Goal: Task Accomplishment & Management: Use online tool/utility

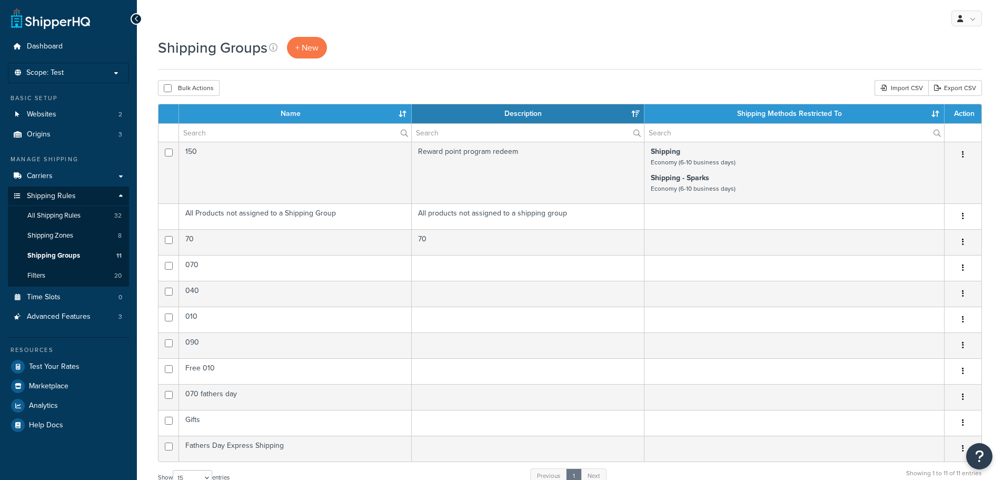
select select "15"
click at [87, 74] on p "Scope: Test" at bounding box center [69, 72] width 112 height 9
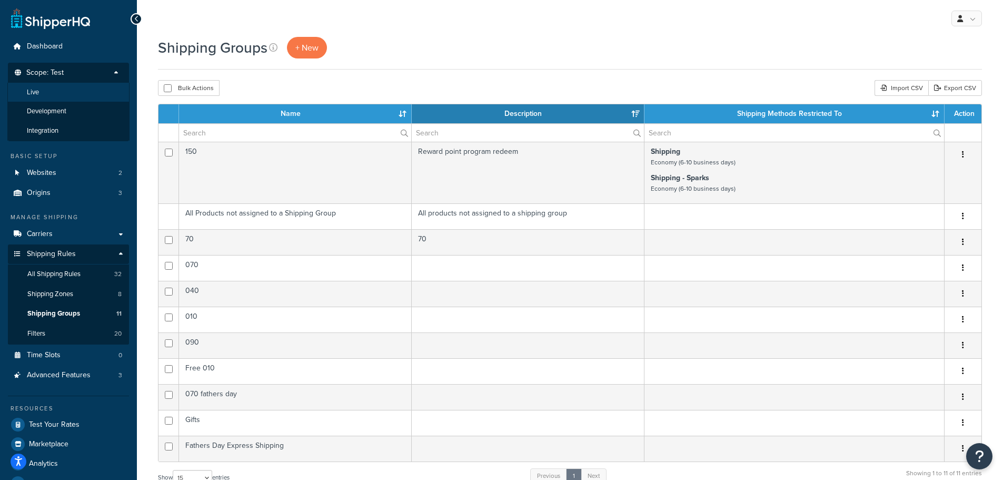
click at [85, 85] on li "Live" at bounding box center [68, 92] width 122 height 19
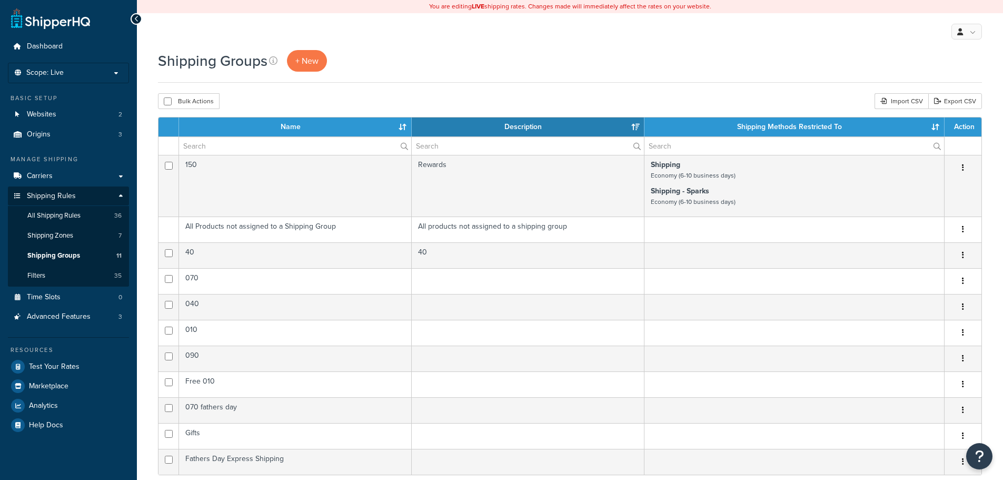
select select "15"
click at [56, 369] on span "Test Your Rates" at bounding box center [54, 366] width 51 height 9
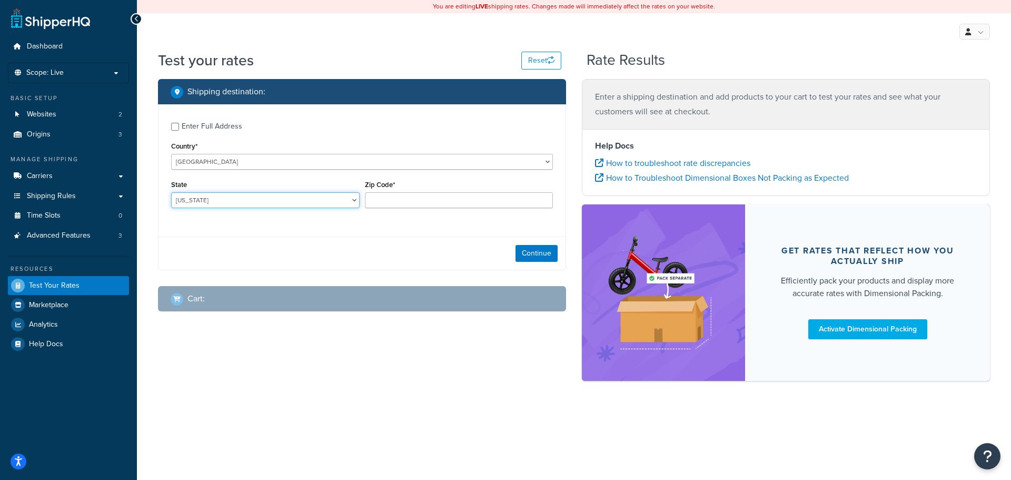
click at [210, 198] on select "[US_STATE] [US_STATE] [US_STATE] [US_STATE] [US_STATE] Armed Forces Americas Ar…" at bounding box center [265, 200] width 188 height 16
select select "FL"
click at [171, 192] on select "Alabama Alaska American Samoa Arizona Arkansas Armed Forces Americas Armed Forc…" at bounding box center [265, 200] width 188 height 16
click at [393, 203] on input "Zip Code*" at bounding box center [459, 200] width 188 height 16
type input "33143"
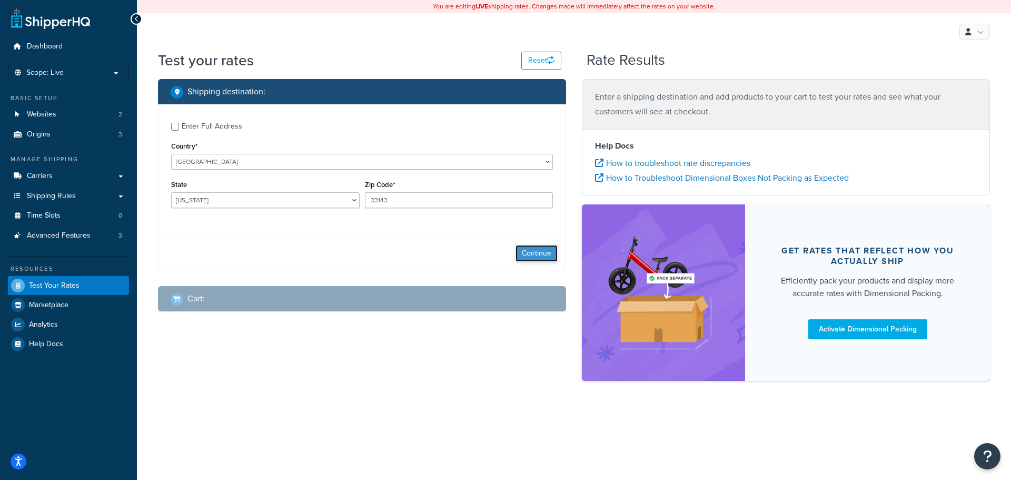
click at [550, 256] on button "Continue" at bounding box center [536, 253] width 42 height 17
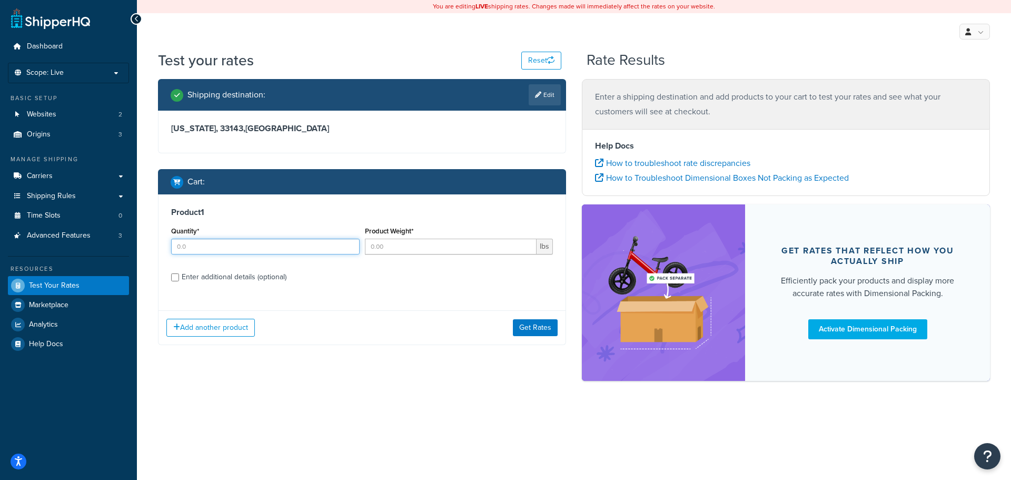
click at [224, 247] on input "Quantity*" at bounding box center [265, 246] width 188 height 16
type input "1"
click at [349, 243] on input "1" at bounding box center [265, 246] width 188 height 16
click at [384, 248] on input "Product Weight*" at bounding box center [451, 246] width 172 height 16
type input "17"
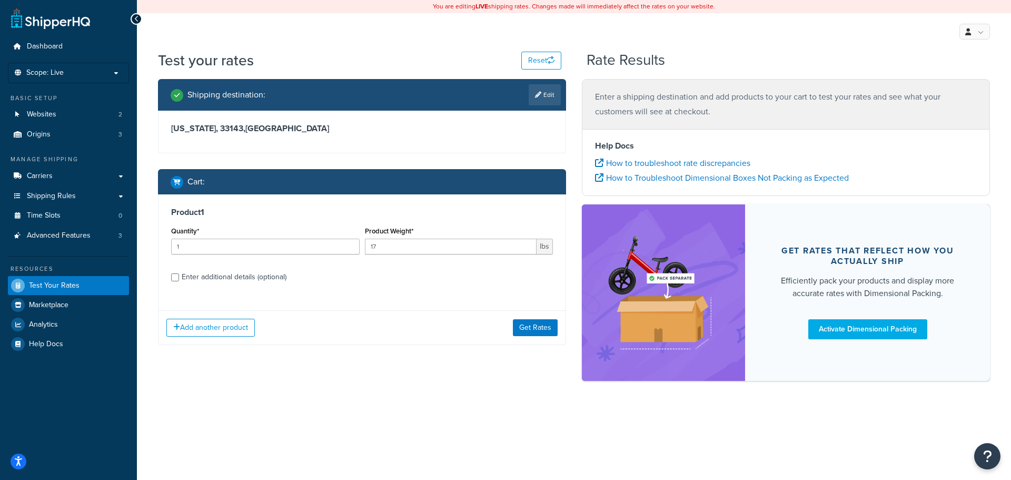
click at [198, 276] on div "Enter additional details (optional)" at bounding box center [234, 277] width 105 height 15
click at [179, 276] on input "Enter additional details (optional)" at bounding box center [175, 277] width 8 height 8
checkbox input "true"
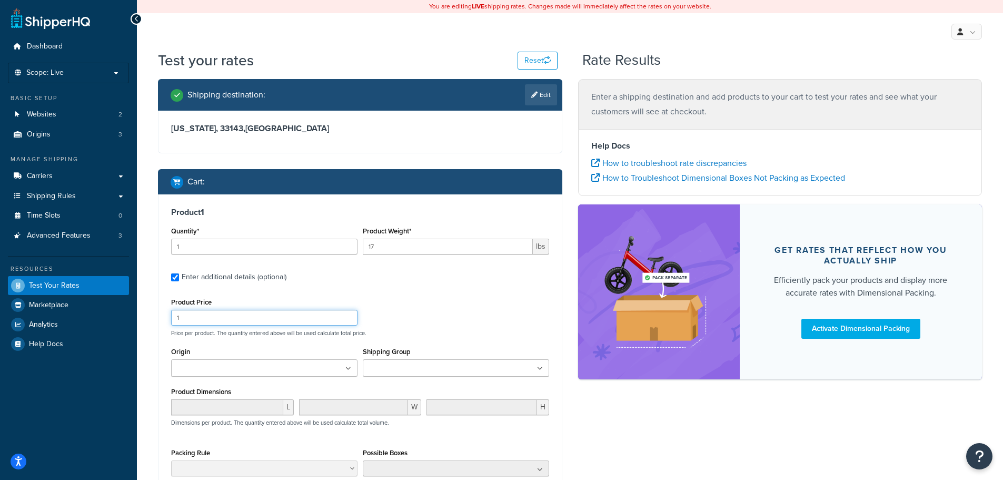
drag, startPoint x: 185, startPoint y: 318, endPoint x: 168, endPoint y: 313, distance: 17.1
click at [168, 313] on div "Product Price 1" at bounding box center [264, 310] width 192 height 31
type input "399.99"
click at [302, 365] on ul at bounding box center [264, 367] width 186 height 17
click at [440, 372] on input "Shipping Group" at bounding box center [412, 369] width 93 height 12
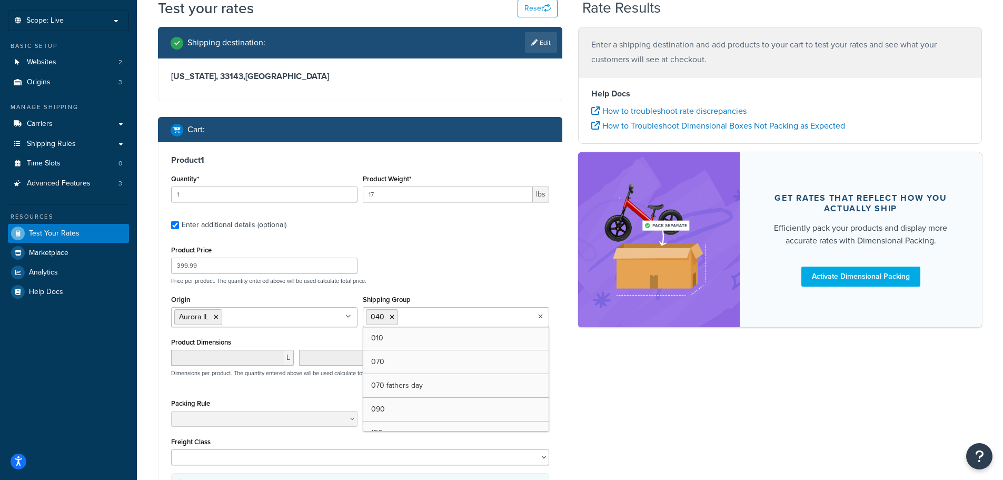
scroll to position [53, 0]
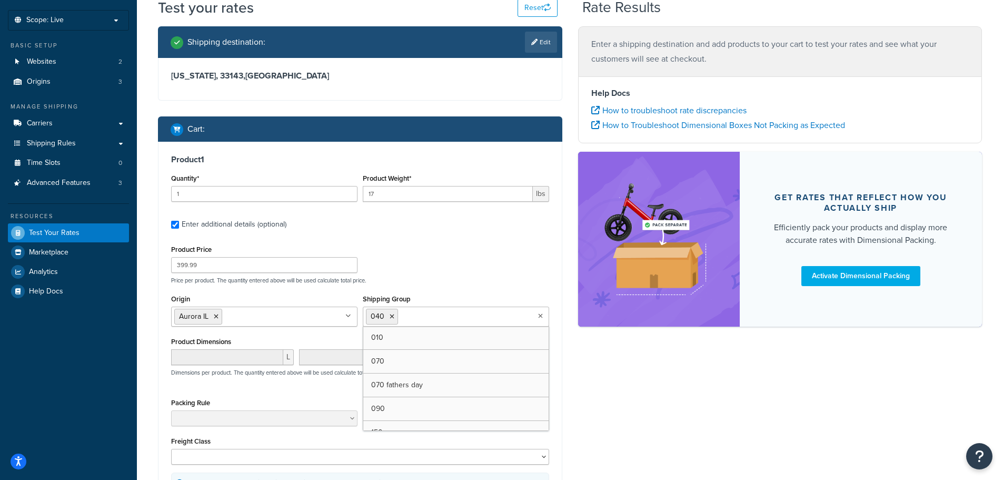
click at [675, 415] on div "Shipping destination : Edit Florida, 33143 , United States Cart : Product 1 Qua…" at bounding box center [570, 298] width 840 height 545
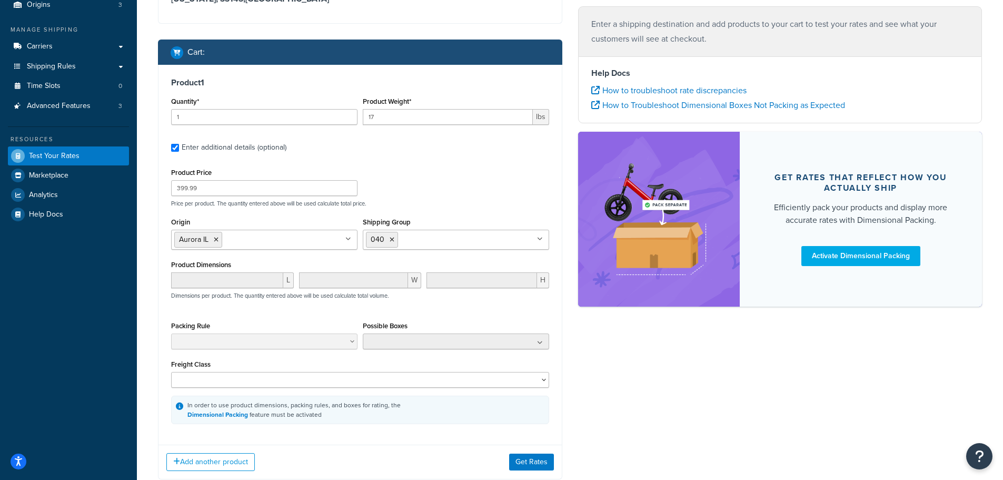
scroll to position [197, 0]
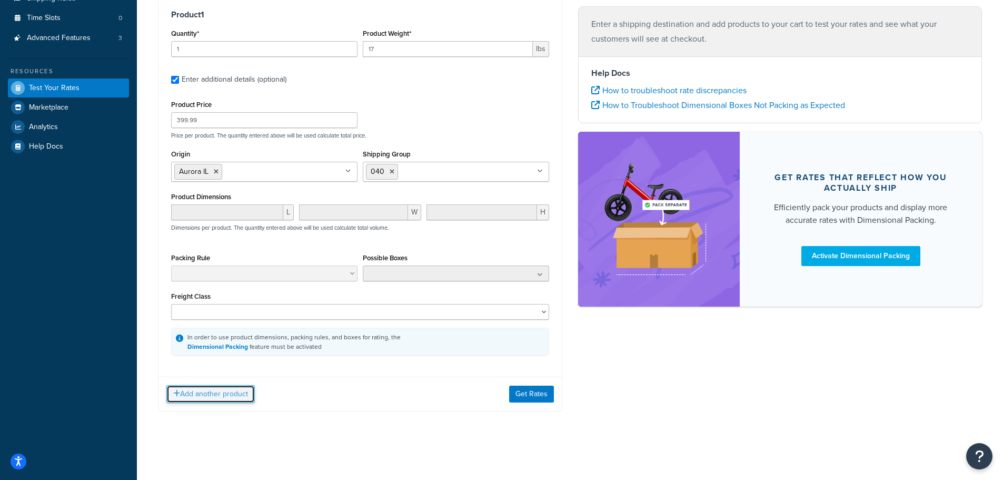
click at [238, 387] on button "Add another product" at bounding box center [210, 394] width 88 height 18
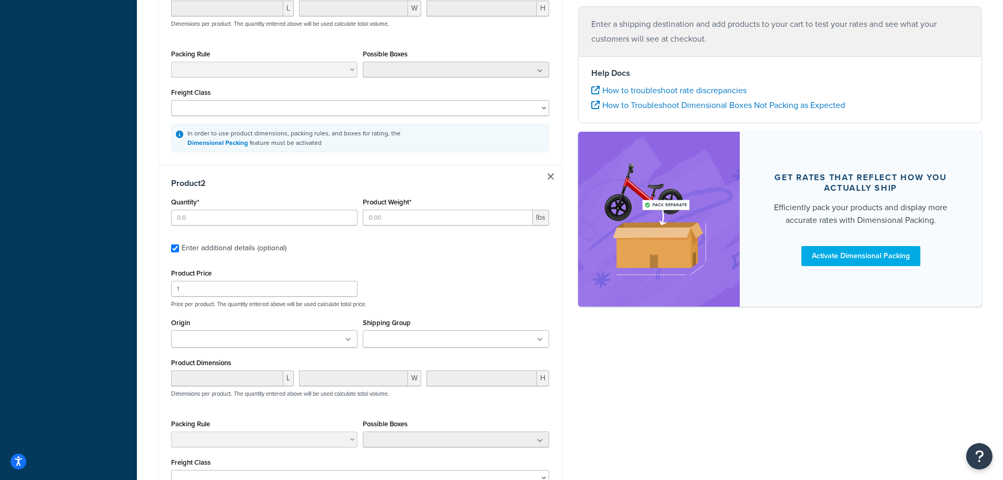
scroll to position [404, 0]
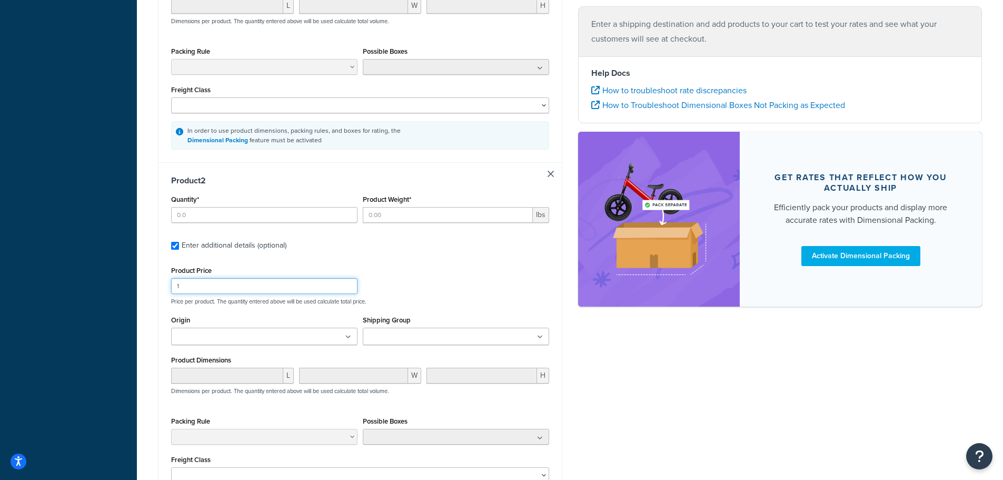
click at [198, 291] on input "1" at bounding box center [264, 286] width 186 height 16
type input "1200"
click at [213, 216] on input "Quantity*" at bounding box center [264, 215] width 186 height 16
type input "1"
click at [345, 211] on input "1" at bounding box center [264, 215] width 186 height 16
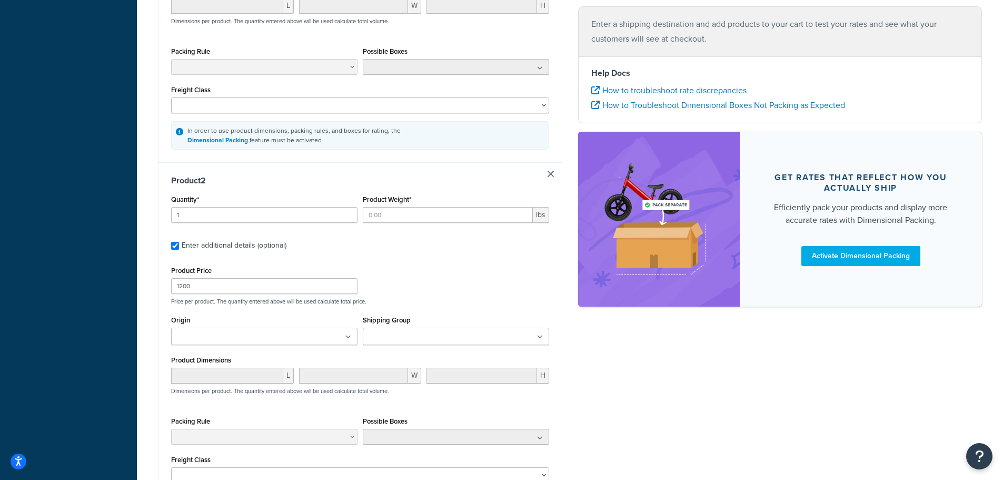
click at [389, 206] on div "Product Weight* lbs" at bounding box center [456, 207] width 186 height 31
click at [389, 213] on input "Product Weight*" at bounding box center [448, 215] width 170 height 16
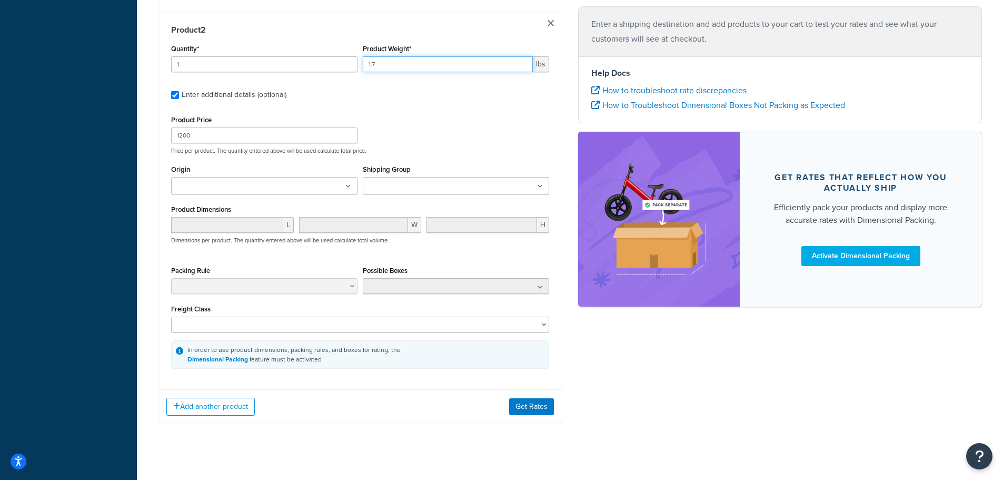
scroll to position [562, 0]
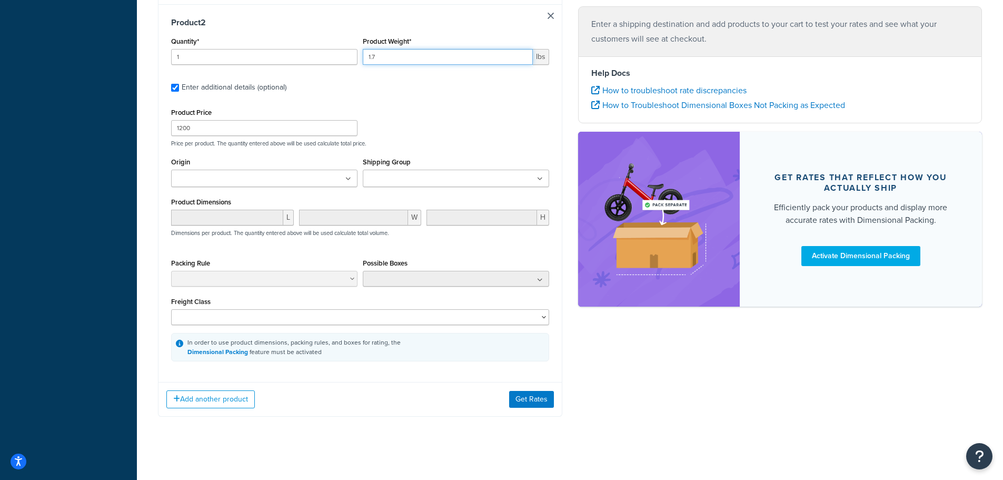
type input "1.7"
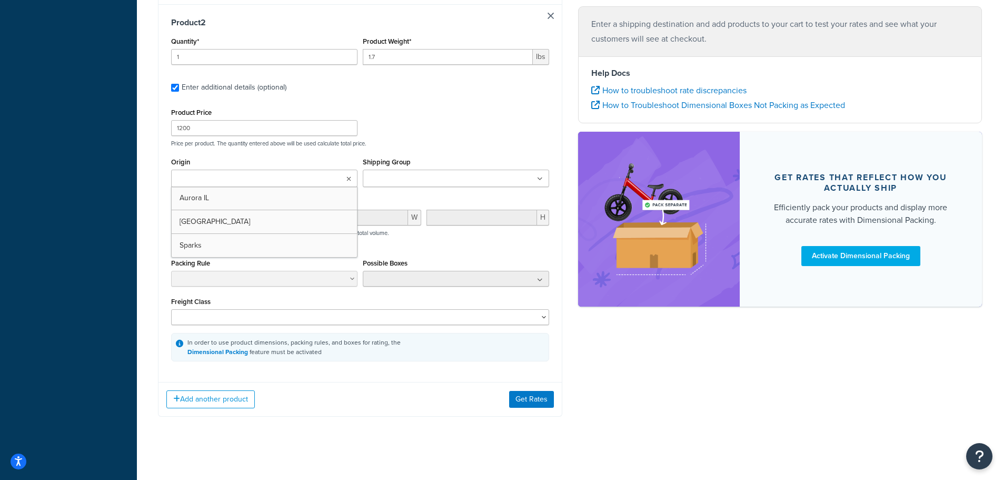
click at [221, 177] on input "Origin" at bounding box center [220, 179] width 93 height 12
click at [469, 171] on ul at bounding box center [456, 178] width 186 height 17
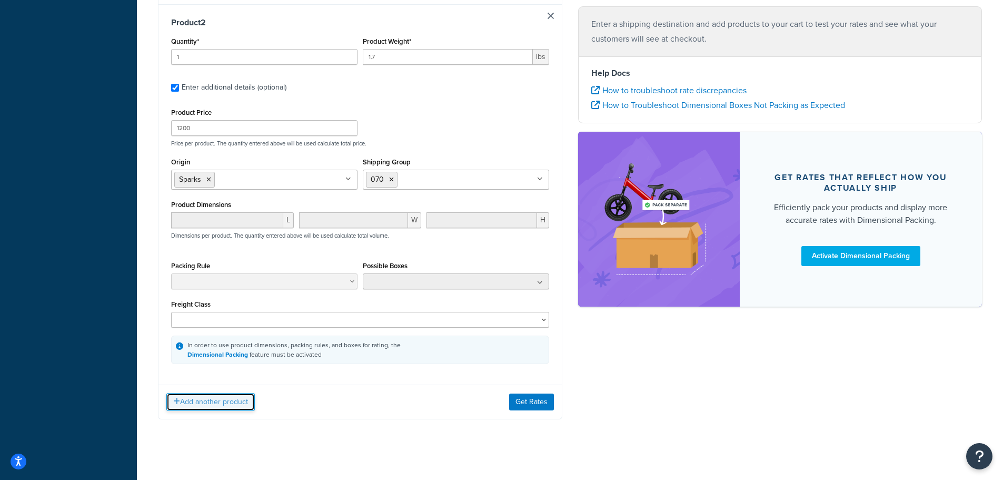
click at [194, 399] on button "Add another product" at bounding box center [210, 402] width 88 height 18
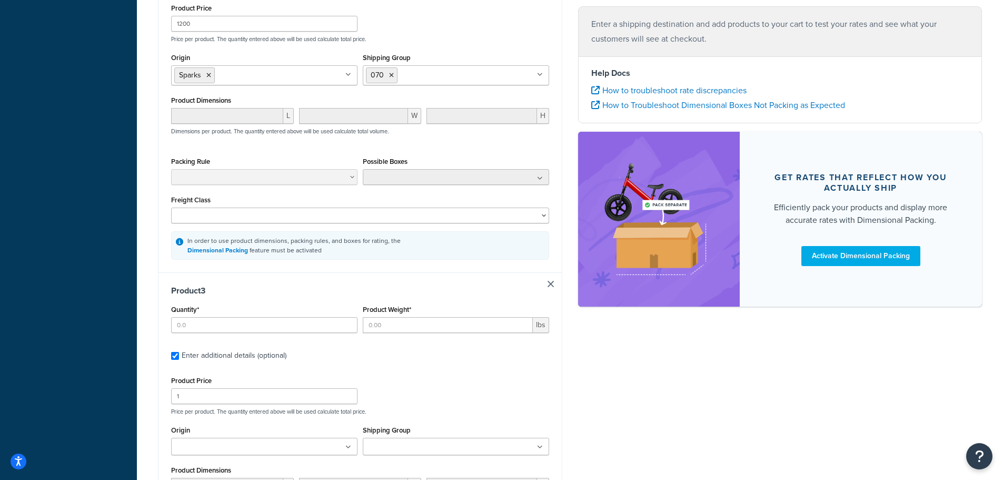
scroll to position [667, 0]
click at [342, 320] on input "Quantity*" at bounding box center [264, 324] width 186 height 16
type input "1"
click at [345, 320] on input "1" at bounding box center [264, 324] width 186 height 16
click at [193, 399] on input "1" at bounding box center [264, 395] width 186 height 16
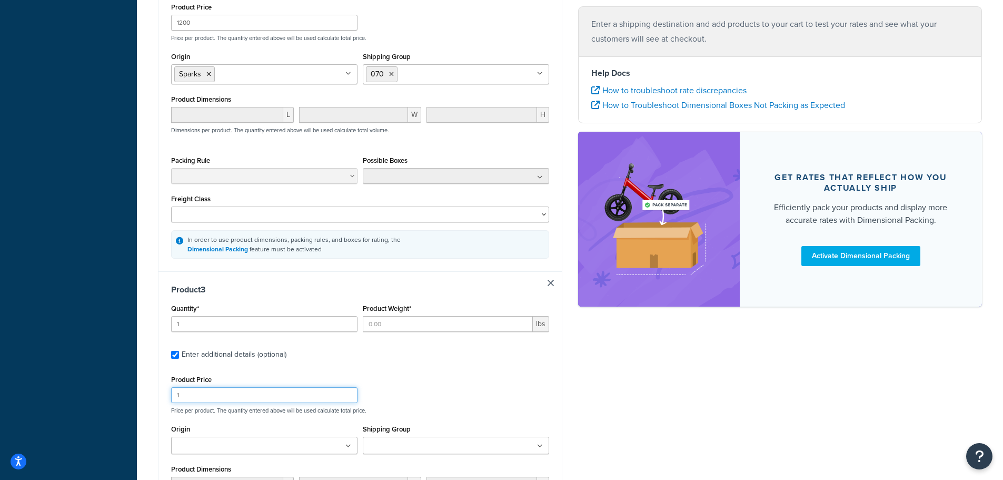
click at [193, 399] on input "1" at bounding box center [264, 395] width 186 height 16
type input "385"
drag, startPoint x: 394, startPoint y: 325, endPoint x: 695, endPoint y: 296, distance: 303.1
click at [397, 325] on input "Product Weight*" at bounding box center [448, 324] width 170 height 16
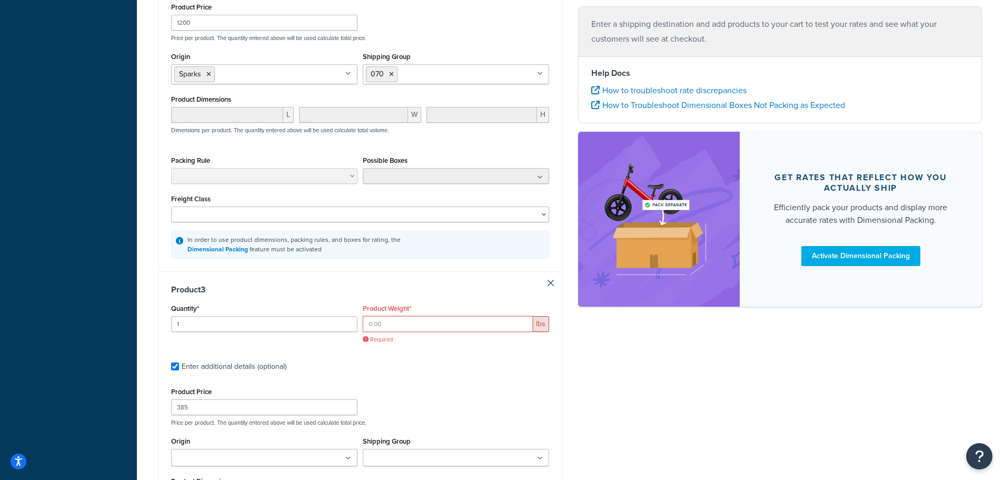
click at [391, 320] on input "Product Weight*" at bounding box center [448, 324] width 170 height 16
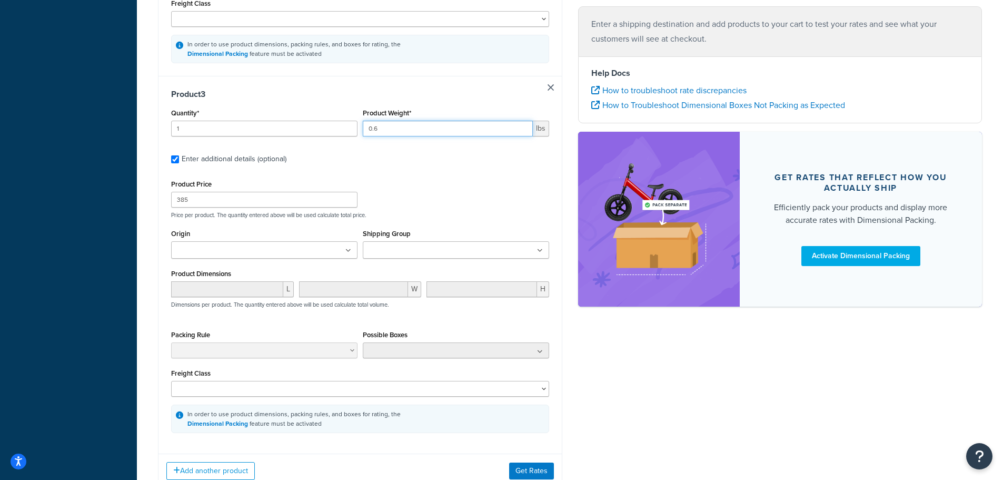
scroll to position [878, 0]
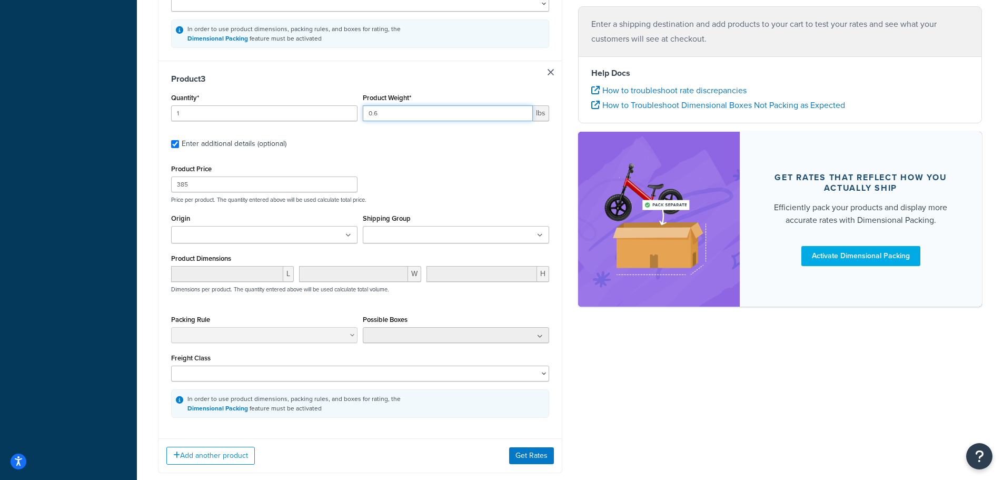
type input "0.6"
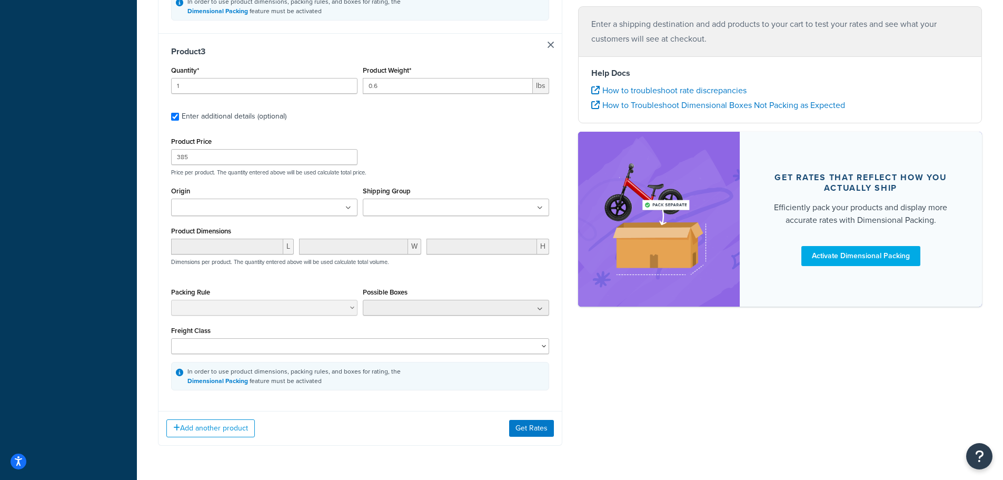
scroll to position [930, 0]
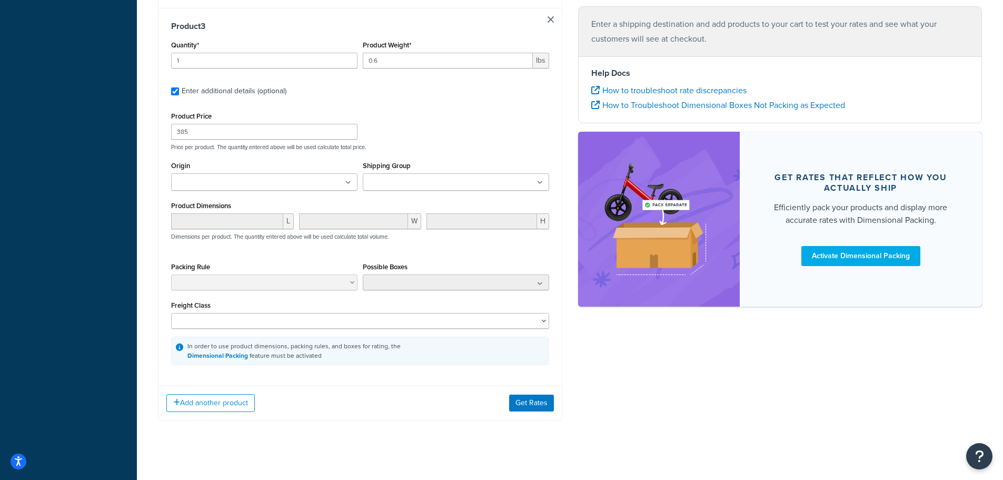
click at [226, 180] on input "Origin" at bounding box center [220, 183] width 93 height 12
drag, startPoint x: 213, startPoint y: 250, endPoint x: 279, endPoint y: 228, distance: 69.4
click at [391, 180] on input "Shipping Group" at bounding box center [412, 183] width 93 height 12
click at [535, 401] on button "Get Rates" at bounding box center [531, 405] width 45 height 17
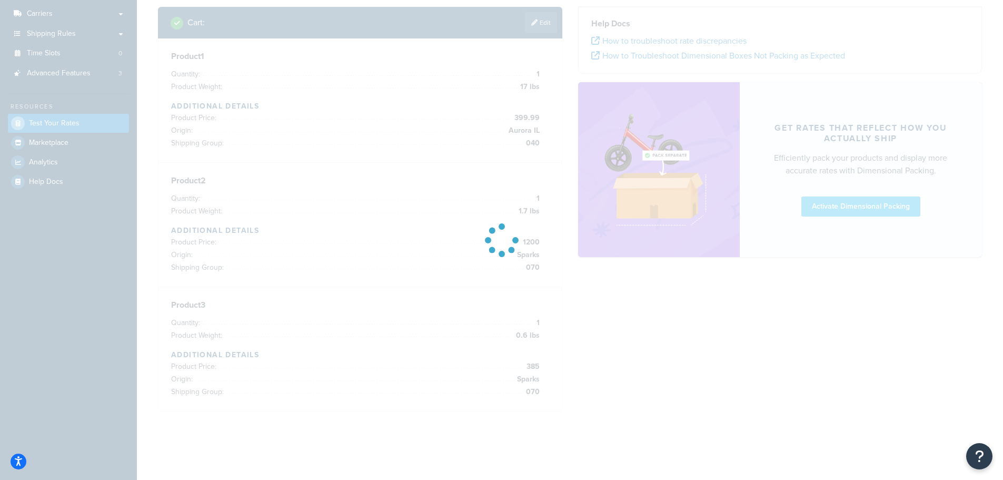
scroll to position [162, 0]
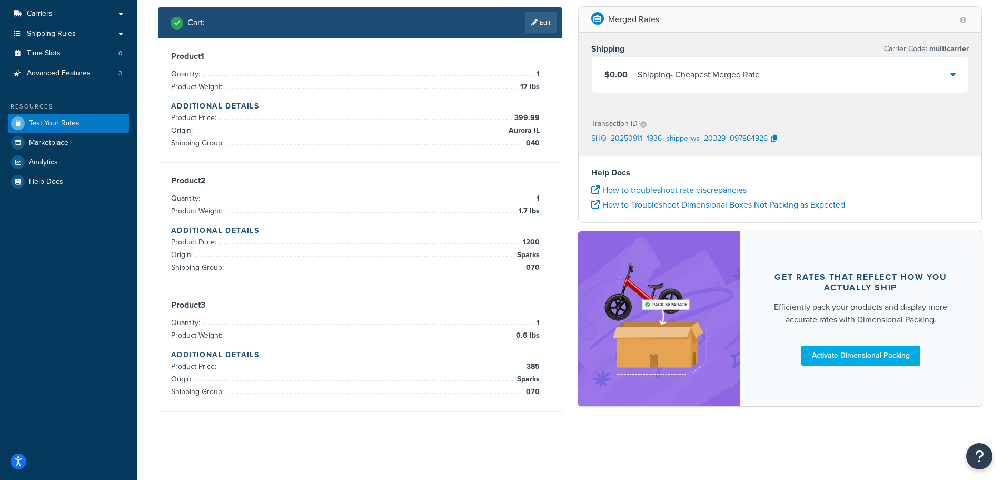
click at [952, 66] on div "$0.00 Shipping - Cheapest Merged Rate" at bounding box center [780, 75] width 377 height 36
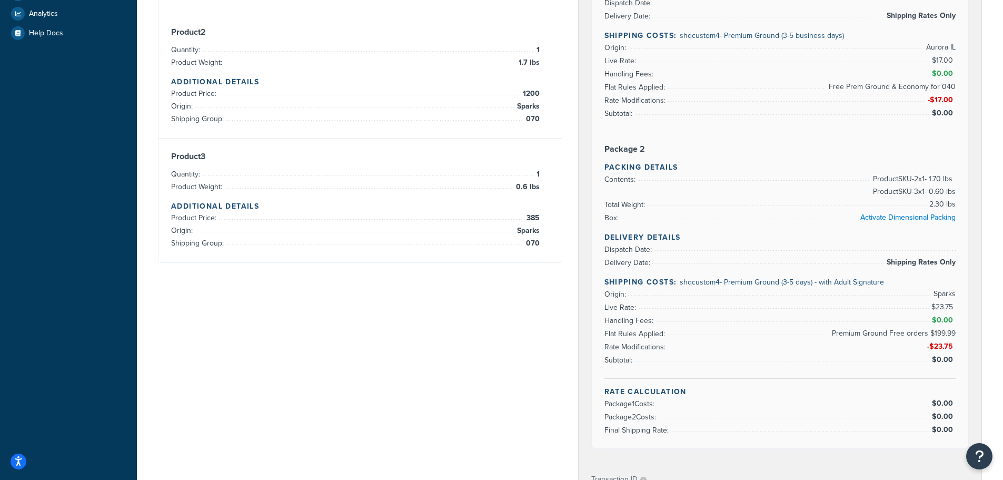
scroll to position [234, 0]
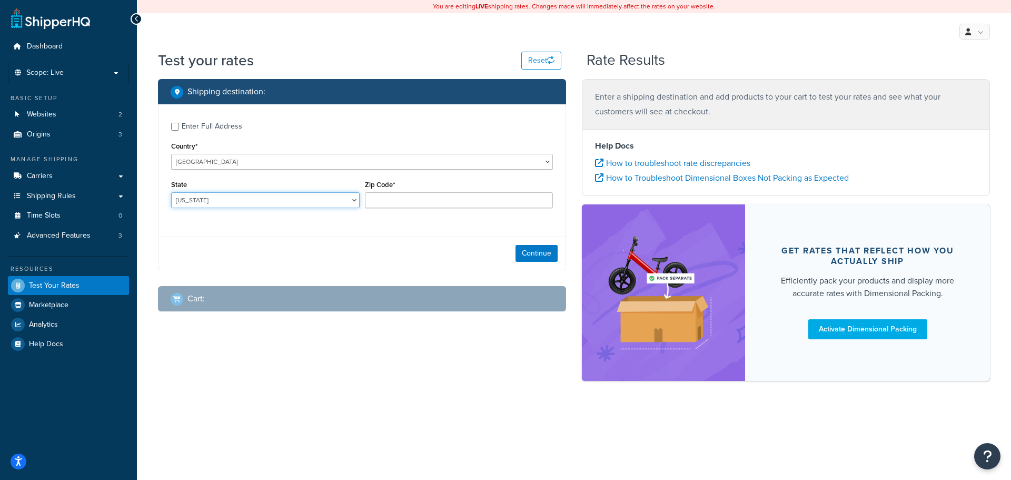
click at [351, 201] on select "[US_STATE] [US_STATE] [US_STATE] [US_STATE] [US_STATE] Armed Forces Americas Ar…" at bounding box center [265, 200] width 188 height 16
select select "FL"
click at [171, 192] on select "Alabama Alaska American Samoa Arizona Arkansas Armed Forces Americas Armed Forc…" at bounding box center [265, 200] width 188 height 16
click at [403, 202] on input "Zip Code*" at bounding box center [459, 200] width 188 height 16
type input "33143"
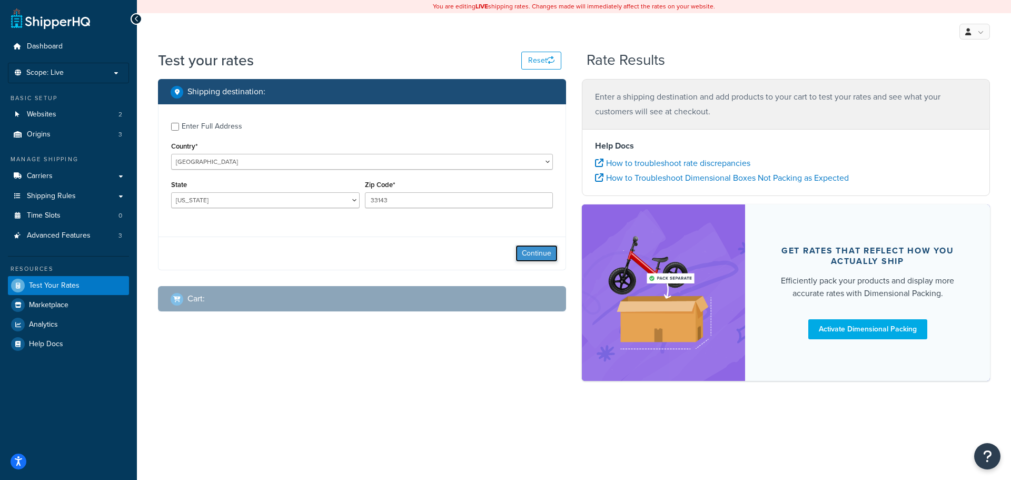
click at [529, 257] on button "Continue" at bounding box center [536, 253] width 42 height 17
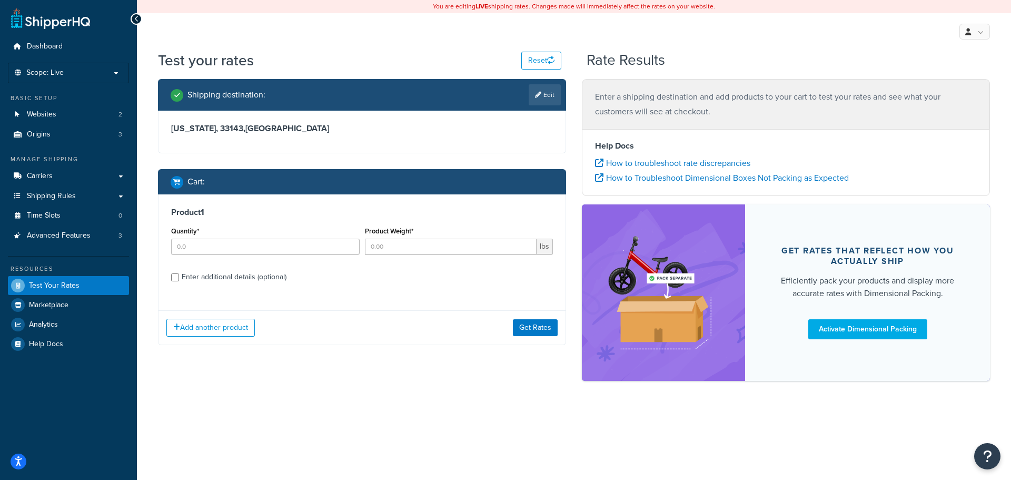
click at [191, 286] on div "Product 1 Quantity* Product Weight* lbs Enter additional details (optional)" at bounding box center [361, 248] width 407 height 108
click at [185, 280] on div "Enter additional details (optional)" at bounding box center [234, 277] width 105 height 15
click at [179, 280] on input "Enter additional details (optional)" at bounding box center [175, 277] width 8 height 8
checkbox input "true"
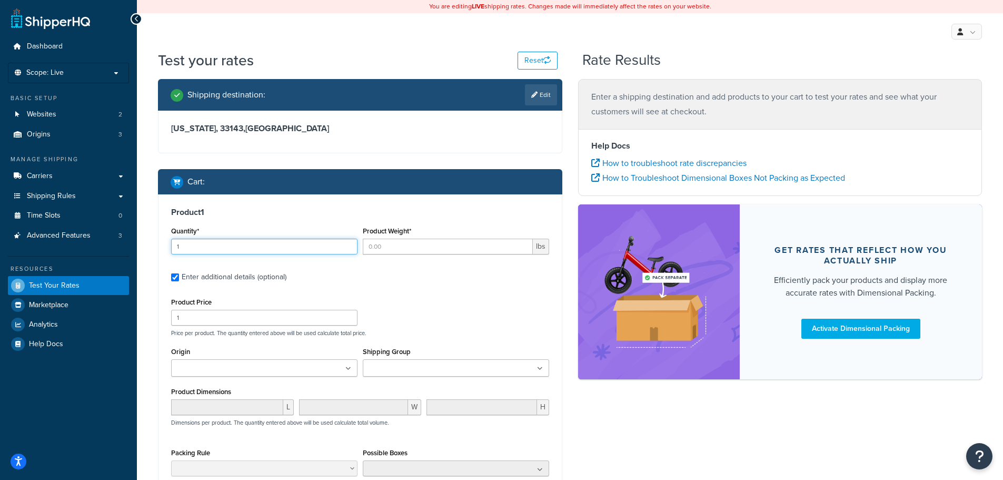
type input "1"
click at [349, 242] on input "1" at bounding box center [264, 246] width 186 height 16
click at [410, 245] on input "Product Weight*" at bounding box center [448, 246] width 170 height 16
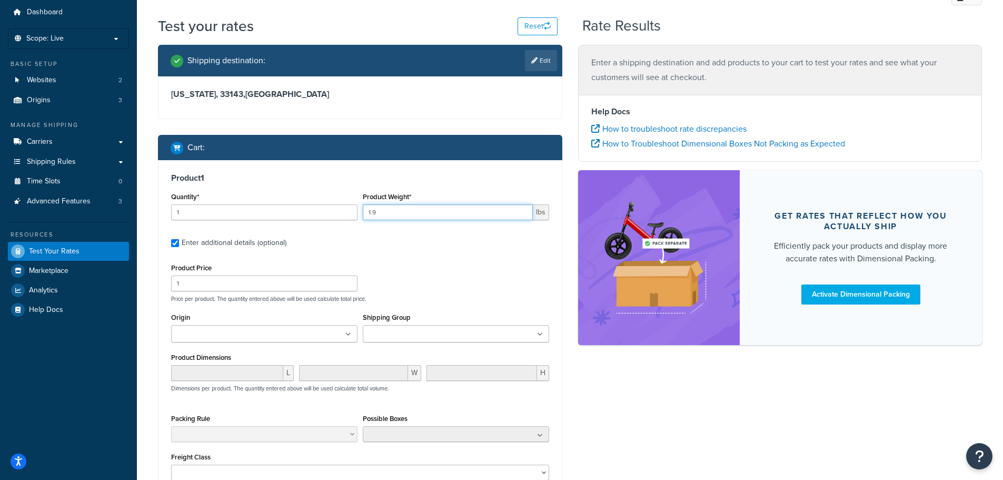
scroll to position [53, 0]
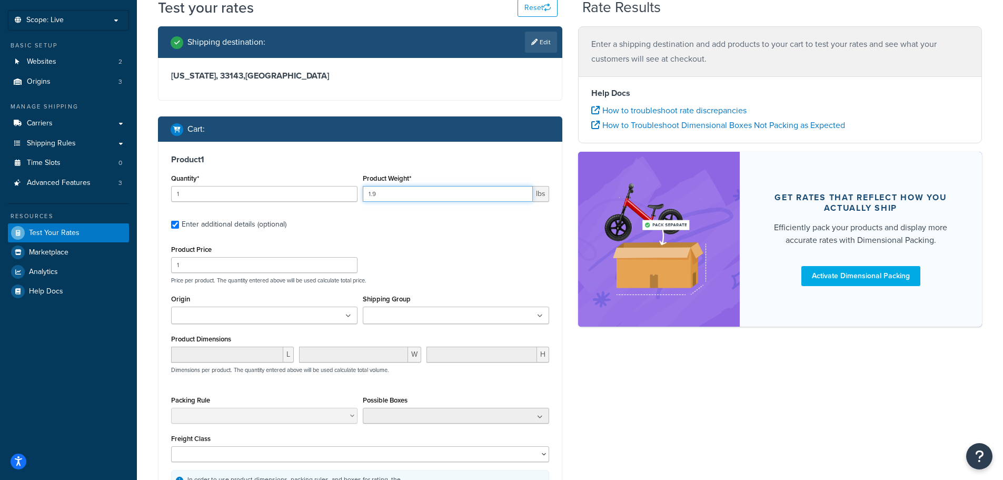
type input "1.9"
click at [255, 266] on input "1" at bounding box center [264, 265] width 186 height 16
type input "1400"
click at [304, 317] on ul at bounding box center [264, 314] width 186 height 17
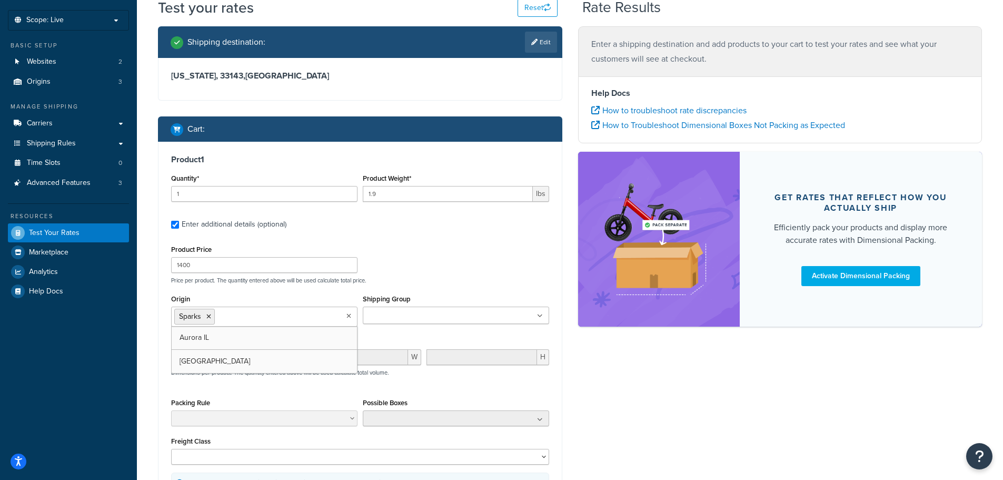
click at [445, 311] on ul at bounding box center [456, 314] width 186 height 17
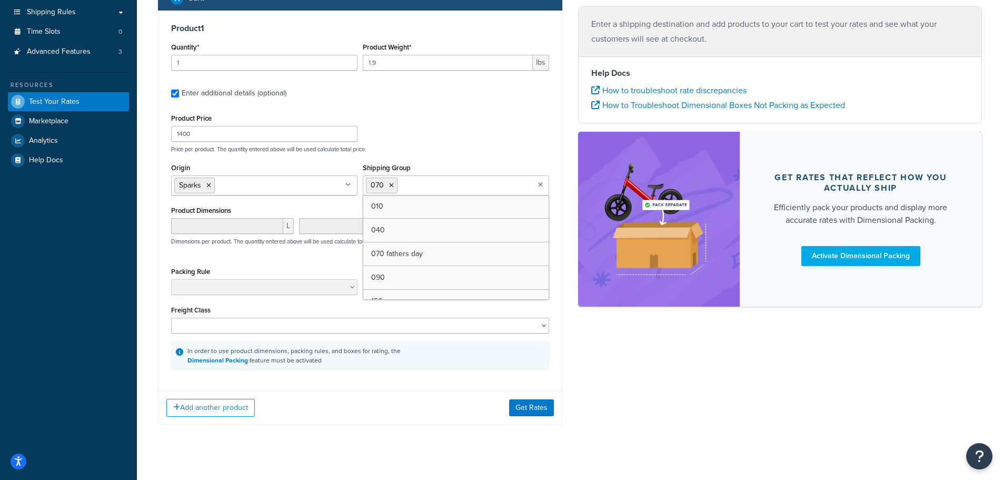
scroll to position [197, 0]
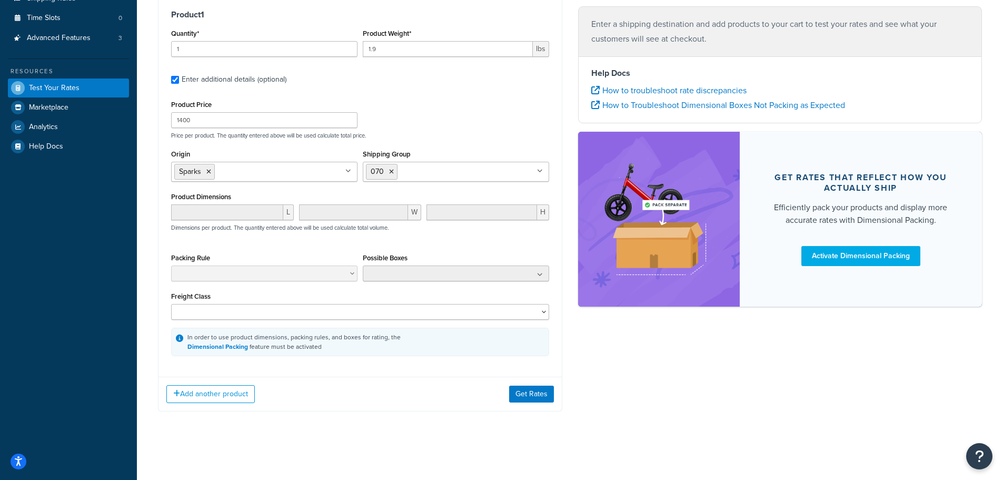
click at [200, 404] on div "Add another product Get Rates" at bounding box center [359, 393] width 403 height 34
click at [192, 396] on button "Add another product" at bounding box center [210, 394] width 88 height 18
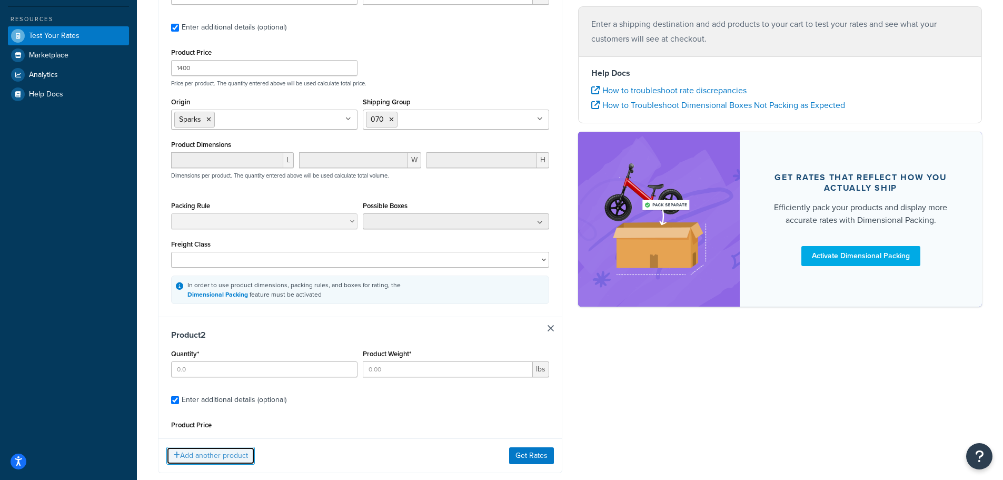
scroll to position [250, 0]
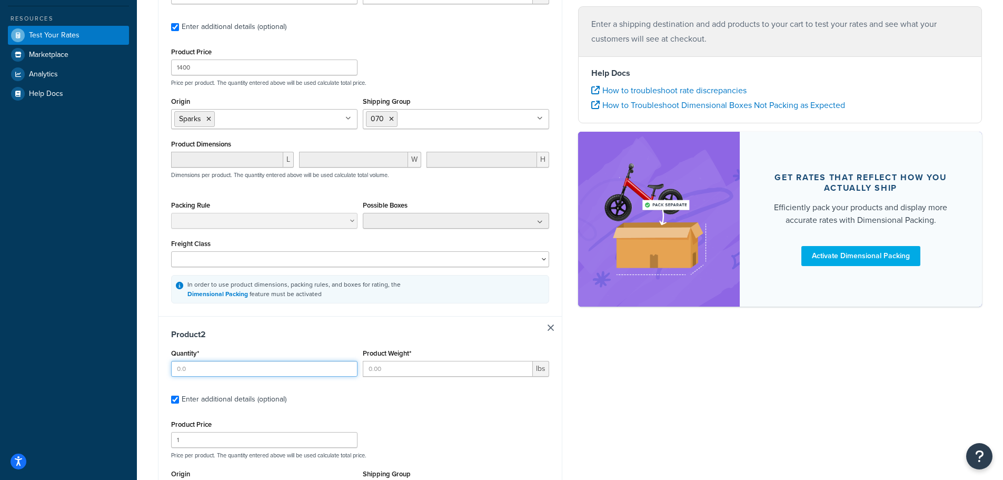
click at [211, 365] on input "Quantity*" at bounding box center [264, 369] width 186 height 16
click at [344, 366] on input "1" at bounding box center [264, 369] width 186 height 16
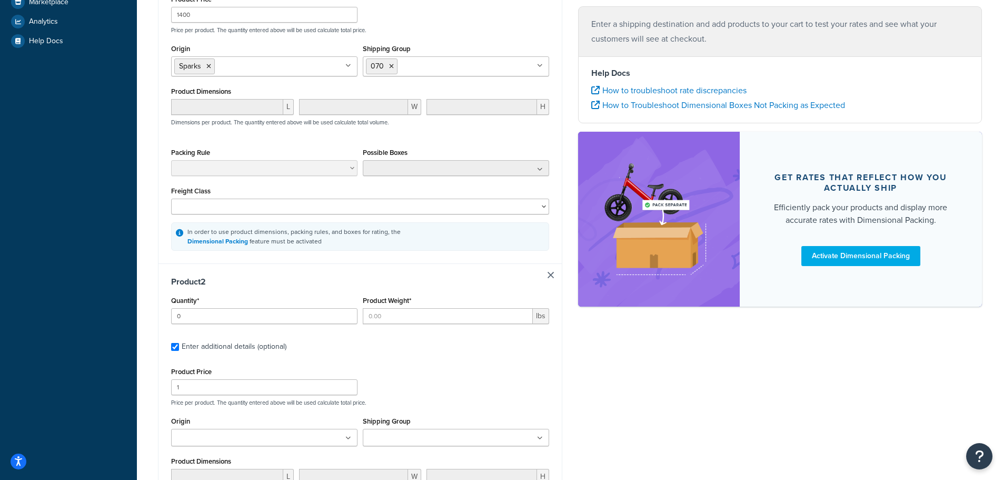
click at [221, 374] on div "Product 2 Quantity* 0 Product Weight* lbs Enter additional details (optional) P…" at bounding box center [359, 448] width 403 height 370
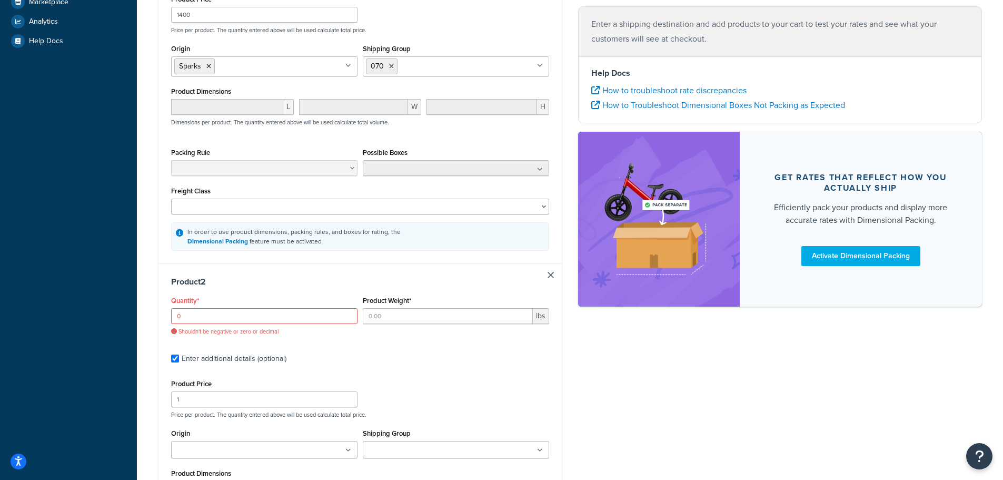
click at [192, 411] on p "Price per product. The quantity entered above will be used calculate total pric…" at bounding box center [359, 414] width 383 height 7
type input "1"
click at [351, 314] on input "1" at bounding box center [264, 316] width 186 height 16
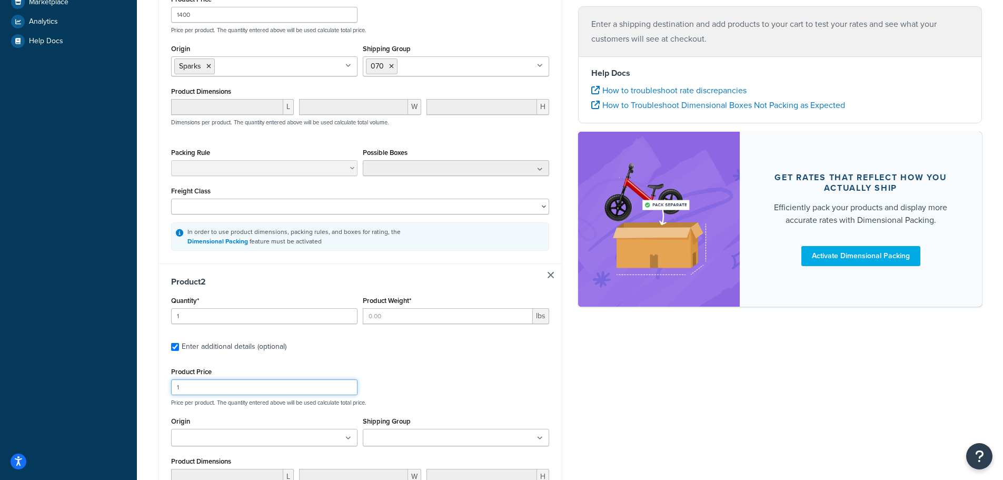
click at [194, 387] on input "1" at bounding box center [264, 387] width 186 height 16
type input "89.99"
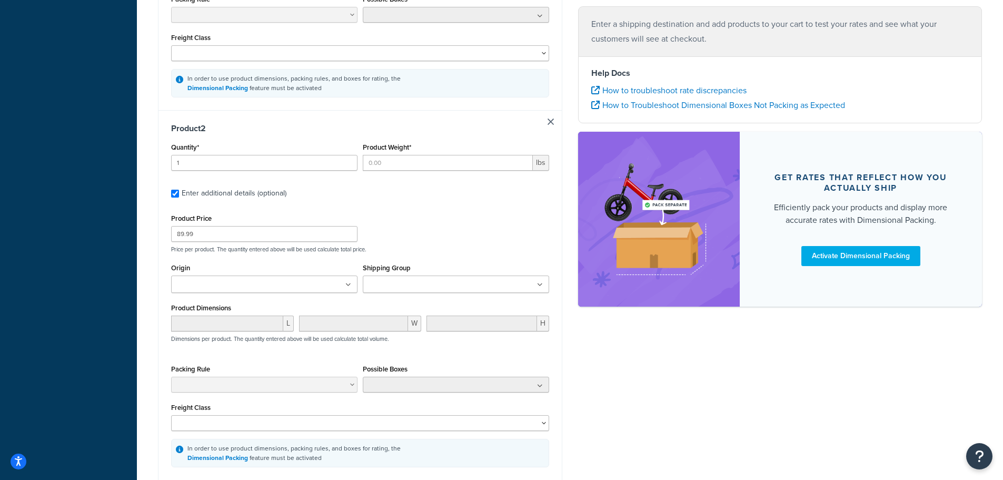
scroll to position [461, 0]
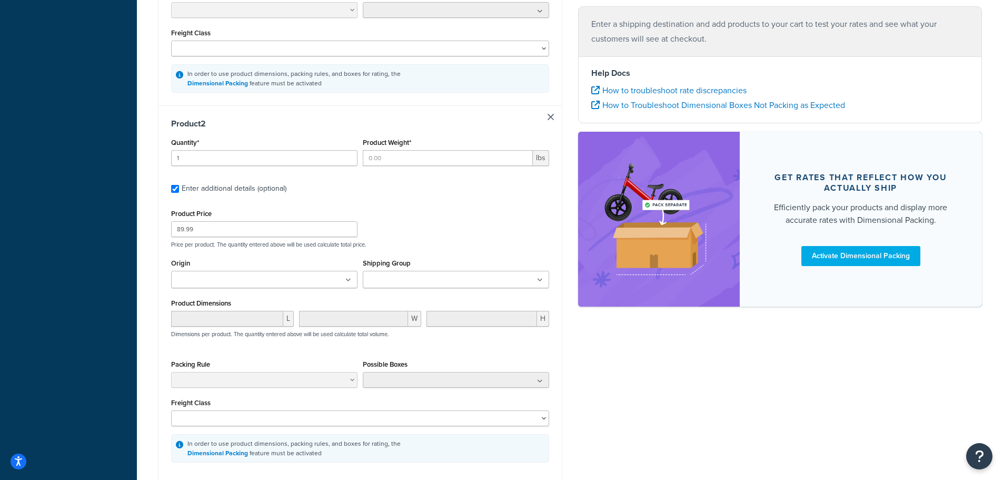
click at [282, 279] on ul at bounding box center [264, 279] width 186 height 17
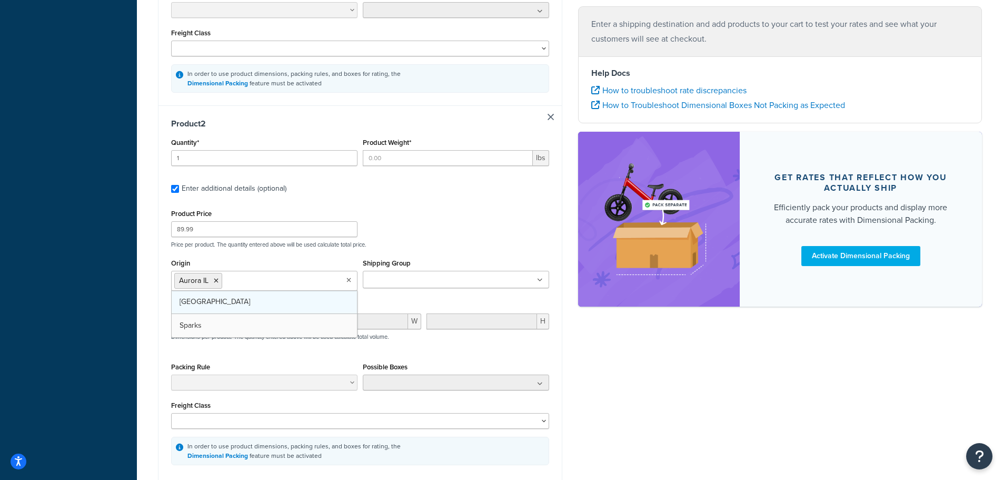
drag, startPoint x: 211, startPoint y: 303, endPoint x: 234, endPoint y: 303, distance: 23.7
click at [450, 285] on ul at bounding box center [456, 279] width 186 height 17
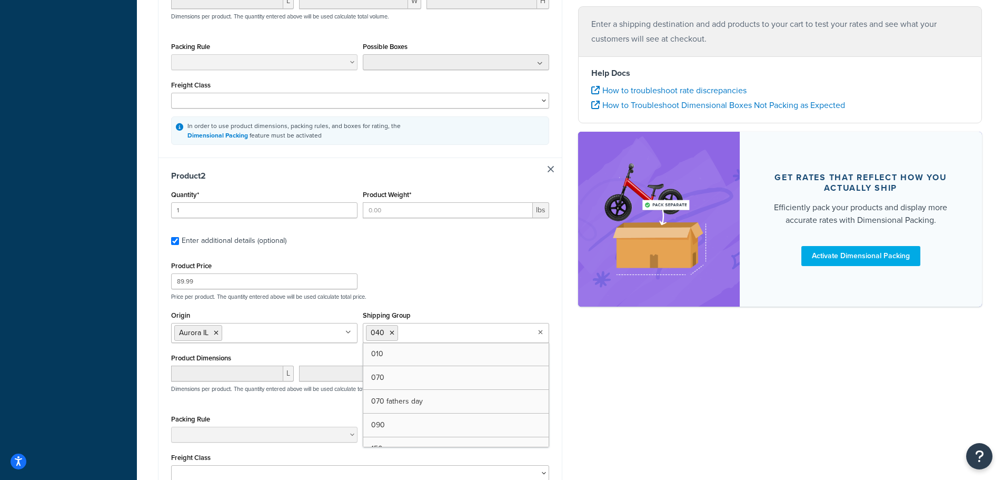
scroll to position [408, 0]
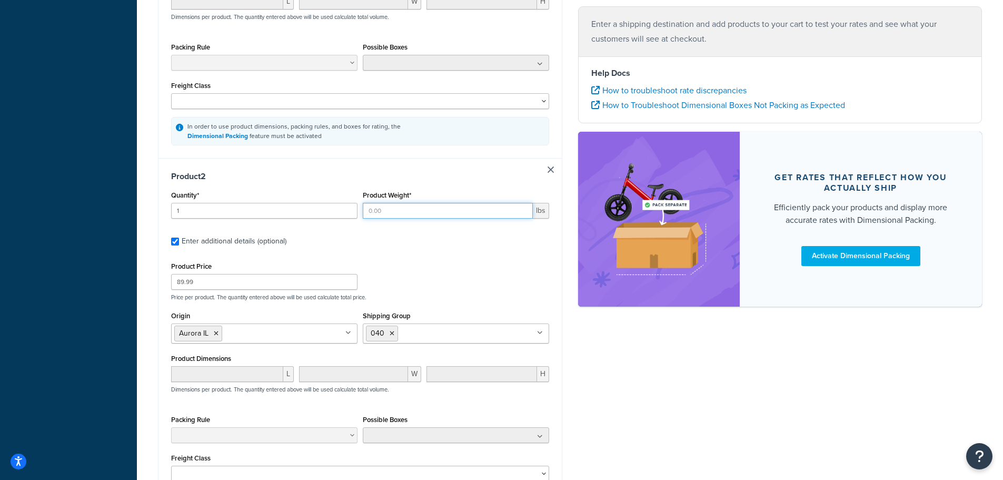
click at [378, 207] on input "Product Weight*" at bounding box center [448, 211] width 170 height 16
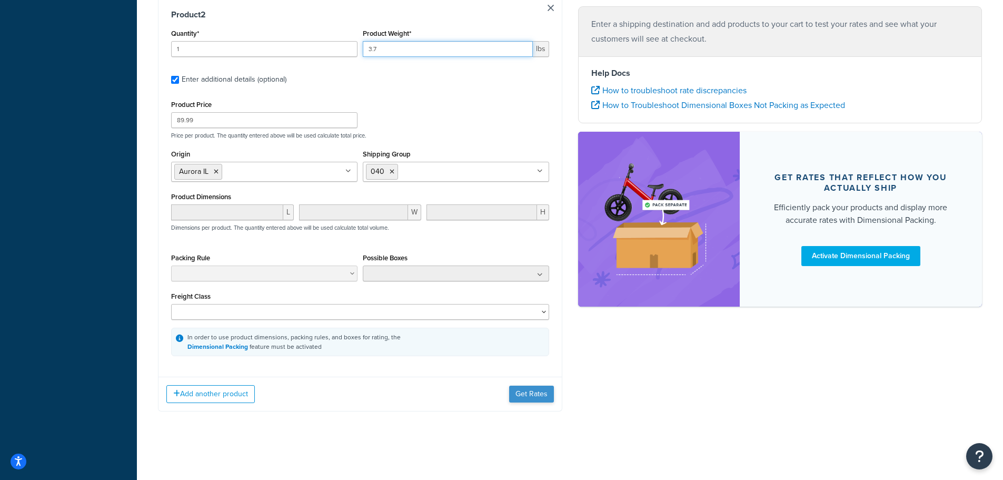
type input "3.7"
click at [525, 393] on button "Get Rates" at bounding box center [531, 393] width 45 height 17
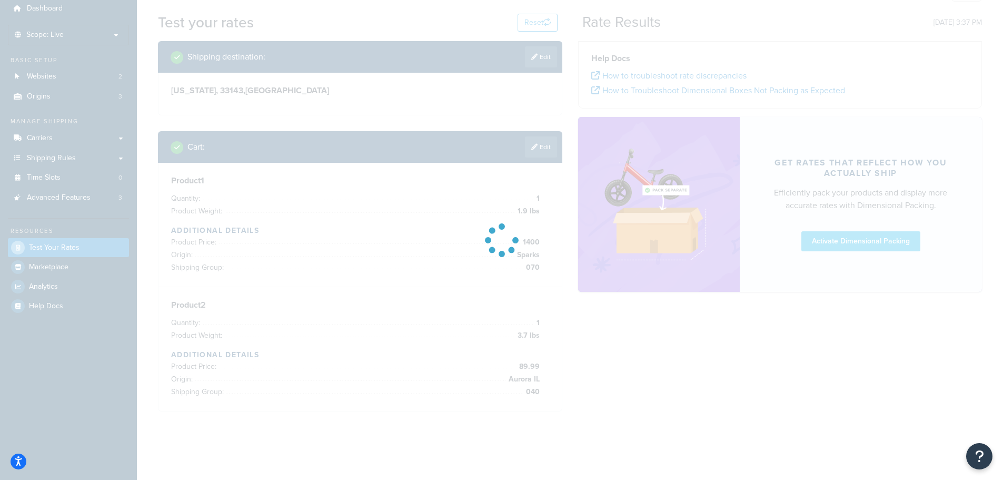
scroll to position [62, 0]
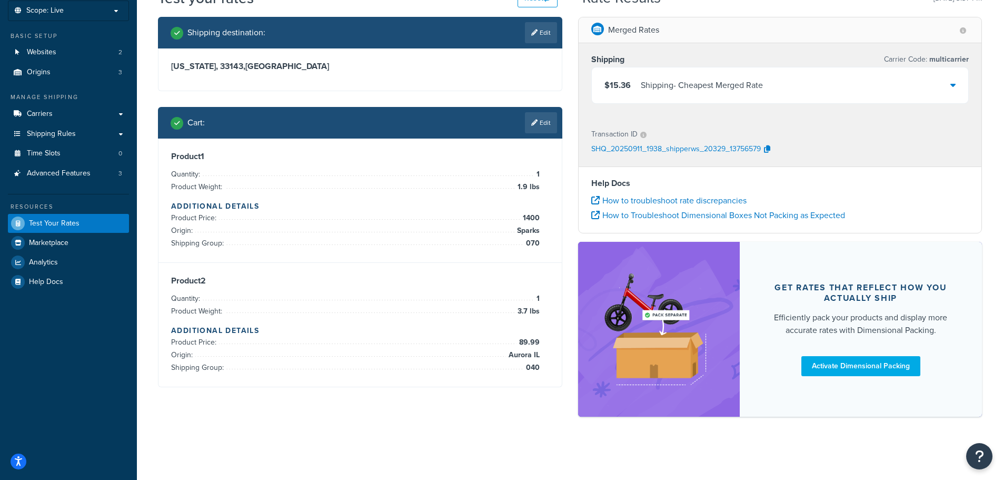
click at [869, 89] on div "$15.36 Shipping - Cheapest Merged Rate" at bounding box center [780, 85] width 377 height 36
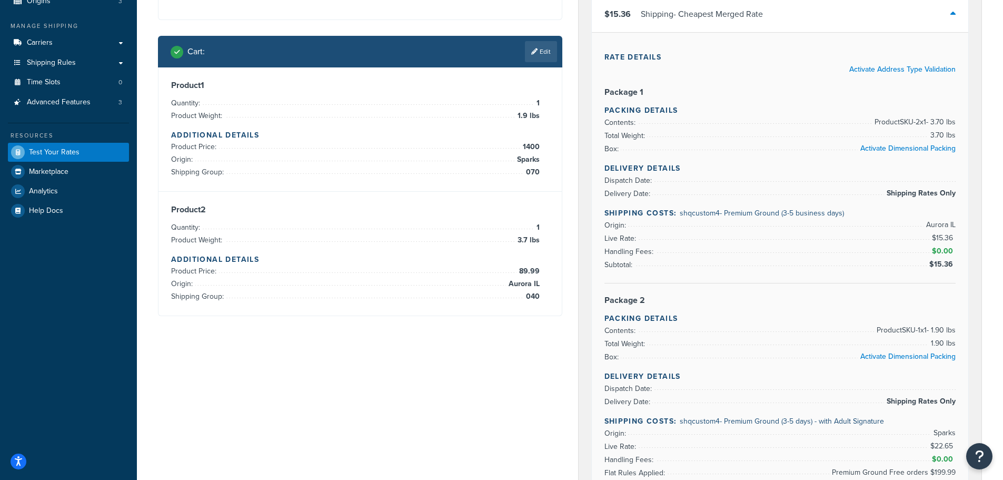
scroll to position [96, 0]
